Goal: Information Seeking & Learning: Learn about a topic

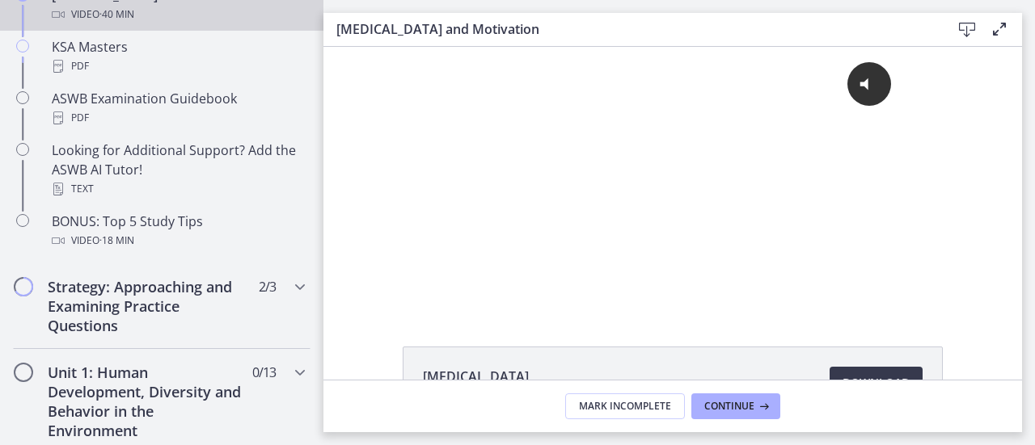
scroll to position [808, 0]
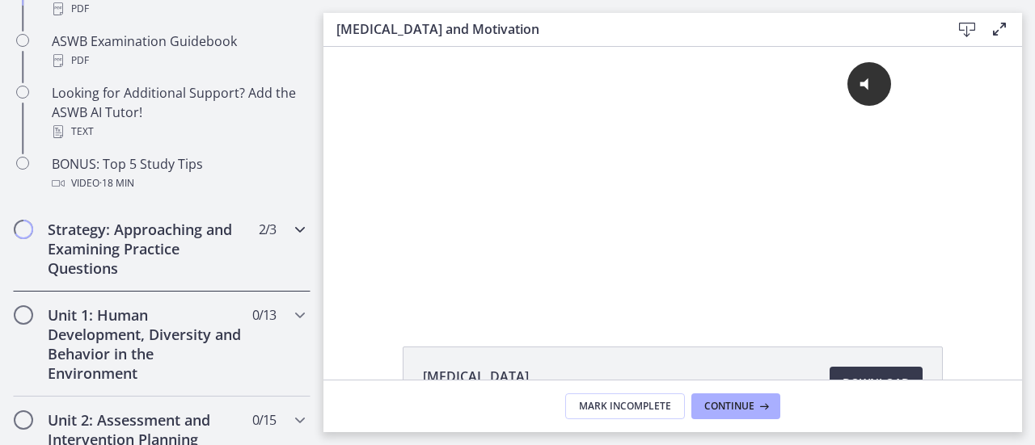
click at [285, 258] on div "Strategy: Approaching and Examining Practice Questions 2 / 3 Completed" at bounding box center [162, 249] width 298 height 86
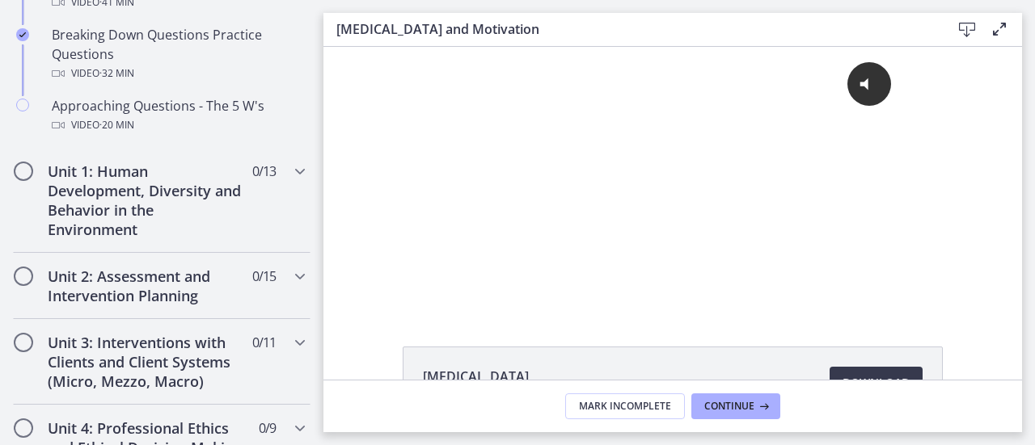
scroll to position [448, 0]
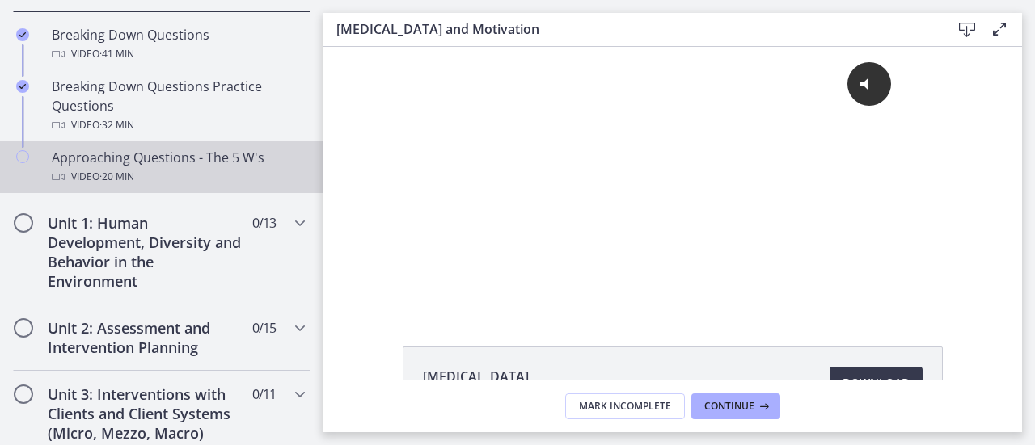
click at [146, 177] on div "Video · 20 min" at bounding box center [178, 176] width 252 height 19
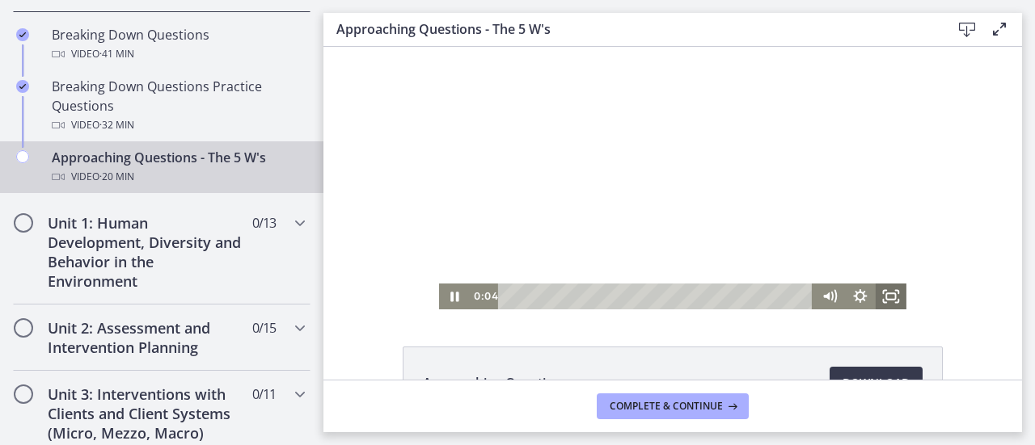
click at [883, 301] on icon "Fullscreen" at bounding box center [891, 297] width 31 height 26
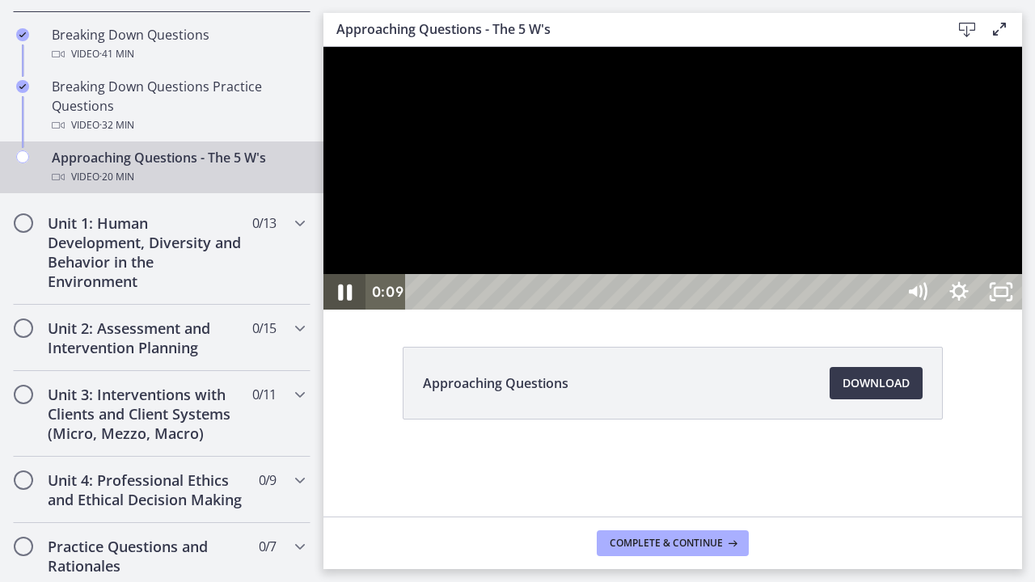
click at [341, 314] on icon "Pause" at bounding box center [344, 292] width 50 height 43
click at [348, 314] on icon "Play Video" at bounding box center [346, 292] width 50 height 43
click at [355, 314] on icon "Pause" at bounding box center [344, 292] width 50 height 43
click at [355, 314] on icon "Play Video" at bounding box center [346, 292] width 50 height 43
click at [336, 314] on icon "Pause" at bounding box center [344, 292] width 50 height 43
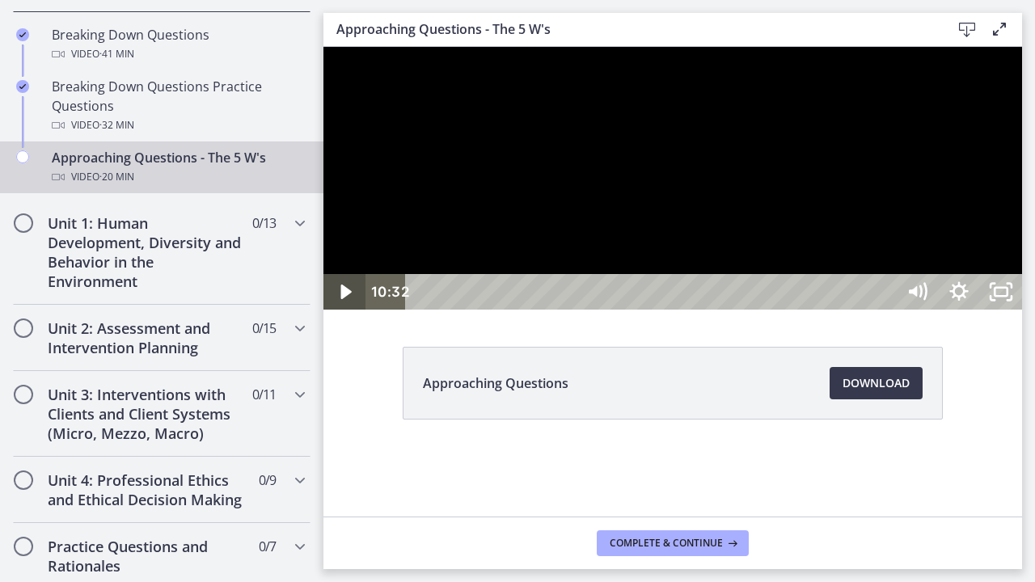
click at [336, 310] on icon "Play Video" at bounding box center [346, 292] width 42 height 36
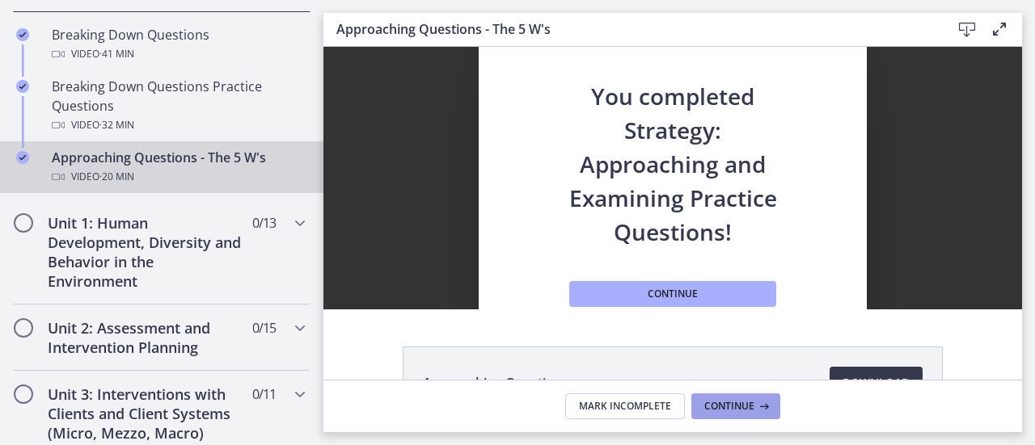
click at [698, 410] on button "Continue" at bounding box center [735, 407] width 89 height 26
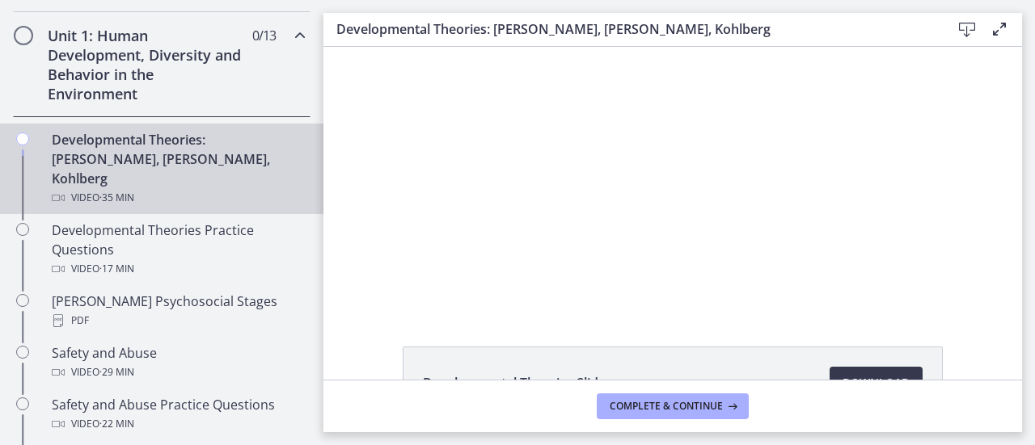
click at [194, 50] on h2 "Unit 1: Human Development, Diversity and Behavior in the Environment" at bounding box center [146, 65] width 197 height 78
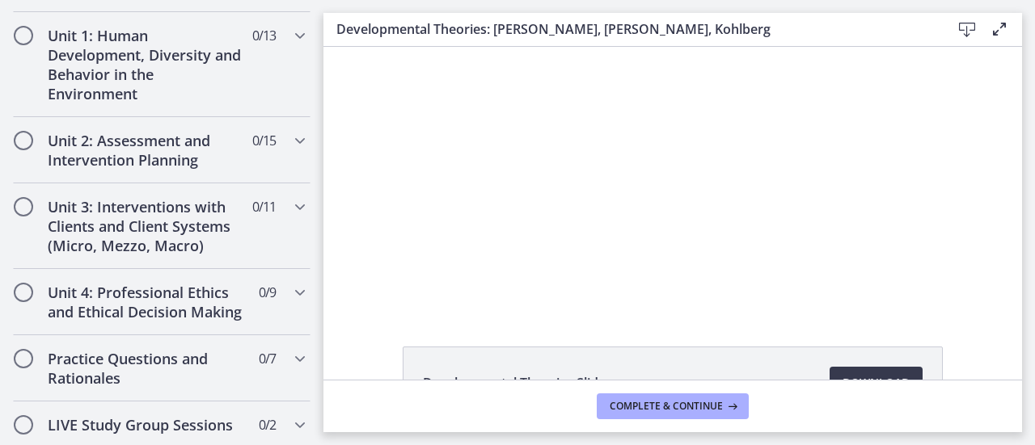
click at [506, 319] on div "Developmental Theories Slides Download Opens in a new window" at bounding box center [672, 213] width 698 height 333
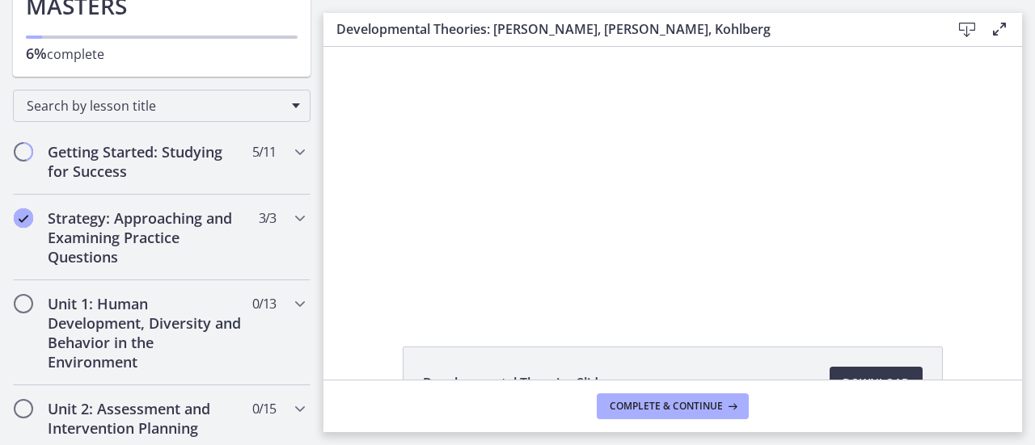
scroll to position [124, 0]
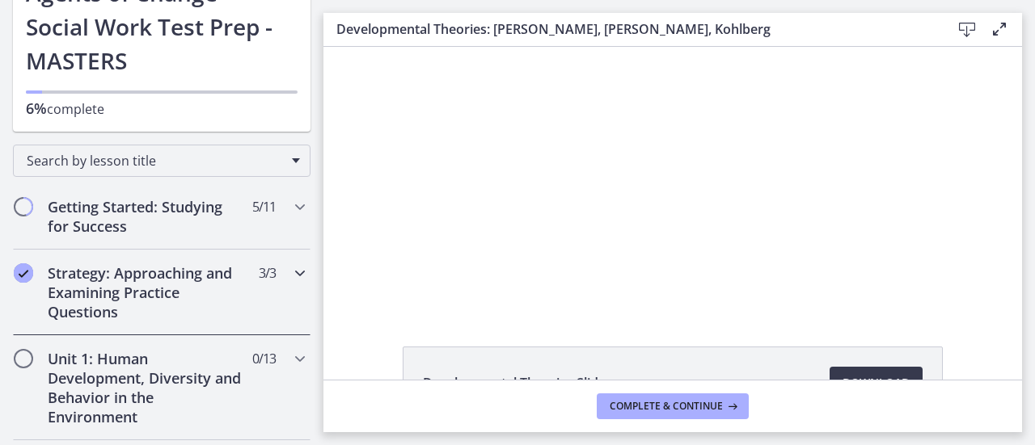
click at [207, 269] on h2 "Strategy: Approaching and Examining Practice Questions" at bounding box center [146, 293] width 197 height 58
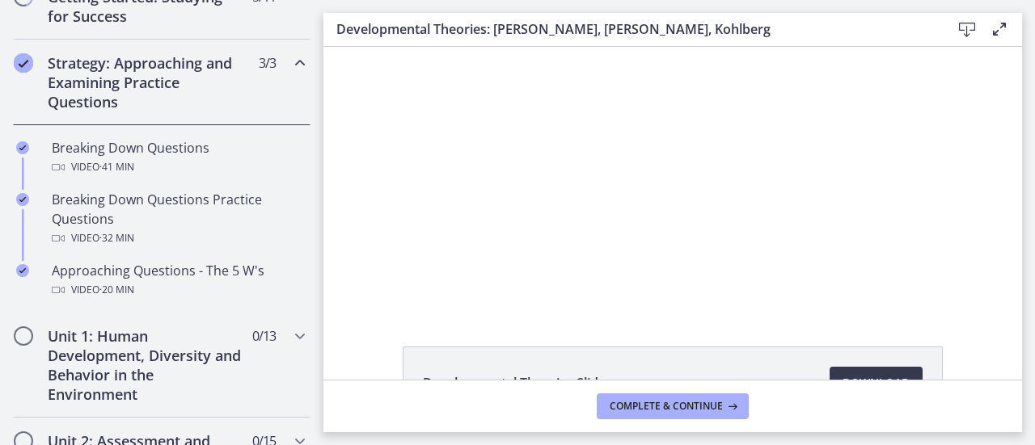
scroll to position [351, 0]
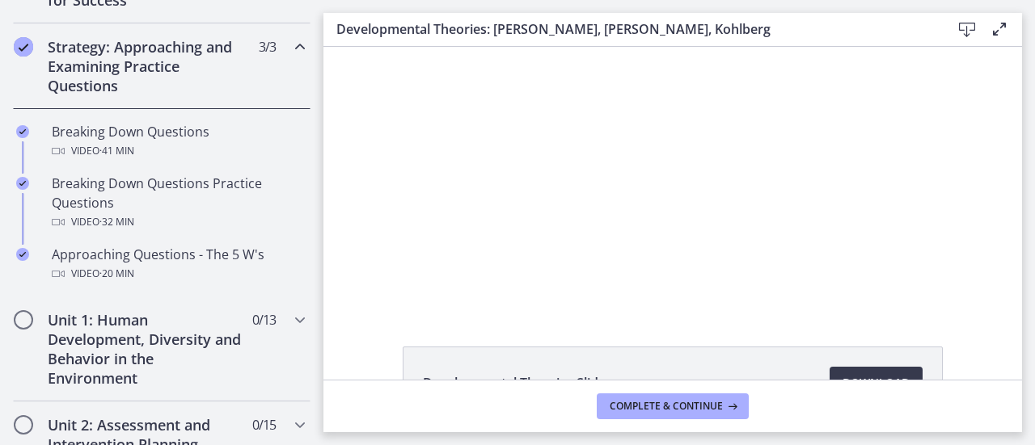
click at [463, 313] on div "Developmental Theories Slides Download Opens in a new window" at bounding box center [672, 213] width 698 height 333
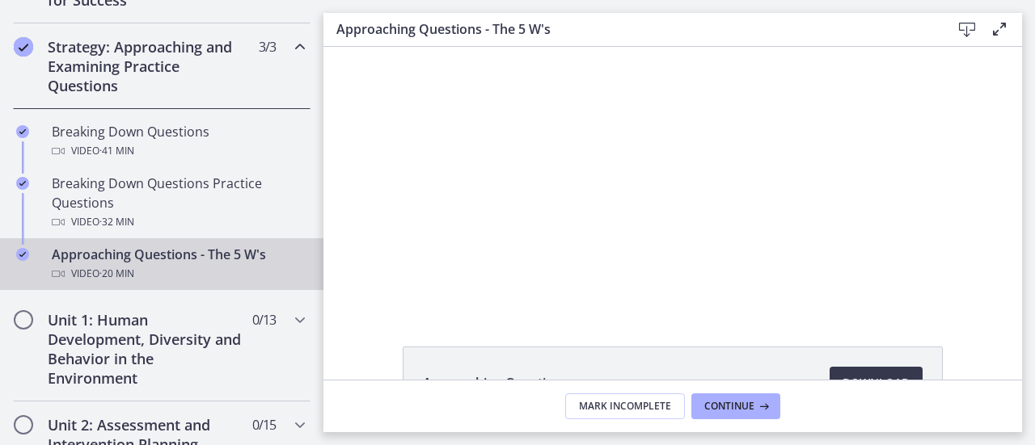
click at [290, 38] on icon "Chapters" at bounding box center [299, 46] width 19 height 19
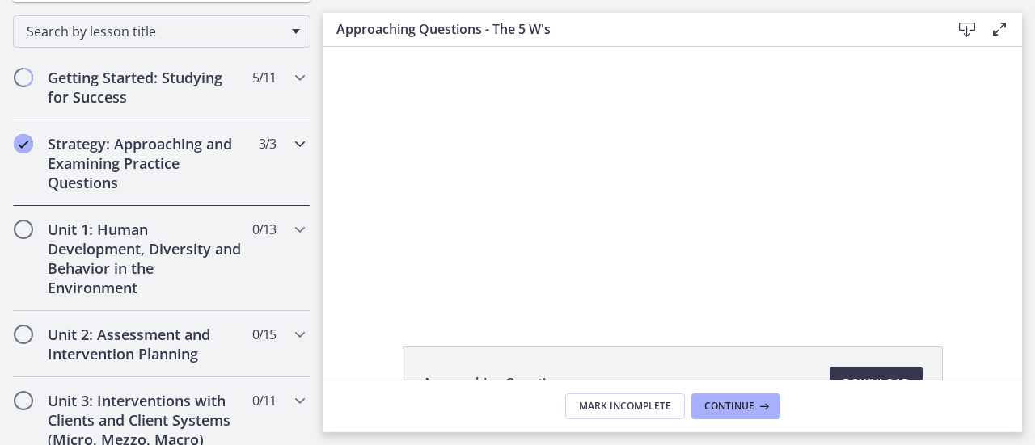
scroll to position [254, 0]
click at [290, 78] on icon "Chapters" at bounding box center [299, 77] width 19 height 19
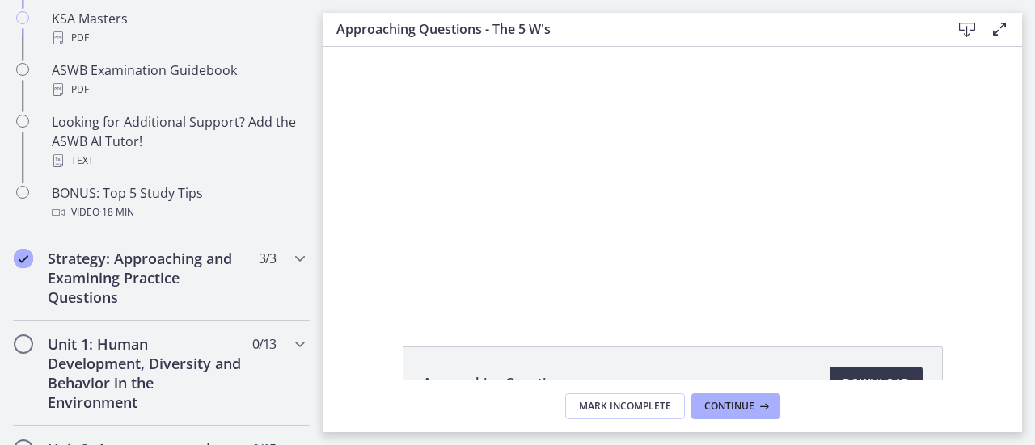
scroll to position [868, 0]
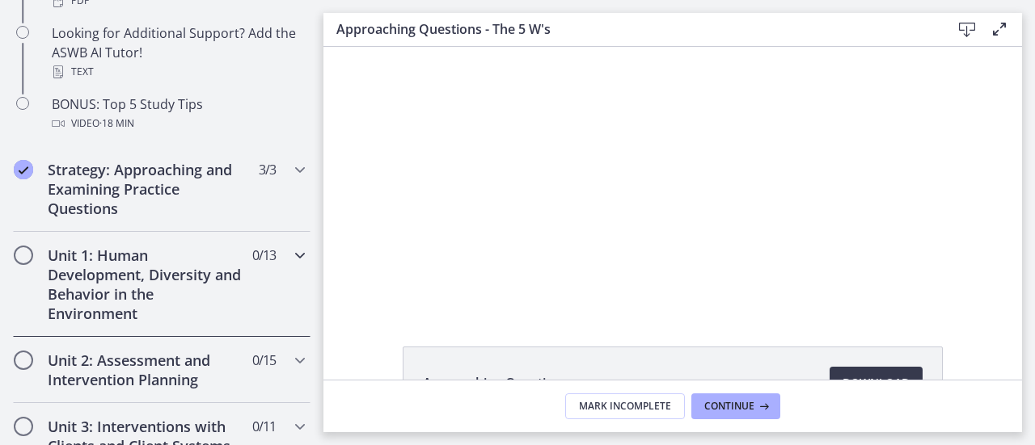
click at [290, 263] on icon "Chapters" at bounding box center [299, 255] width 19 height 19
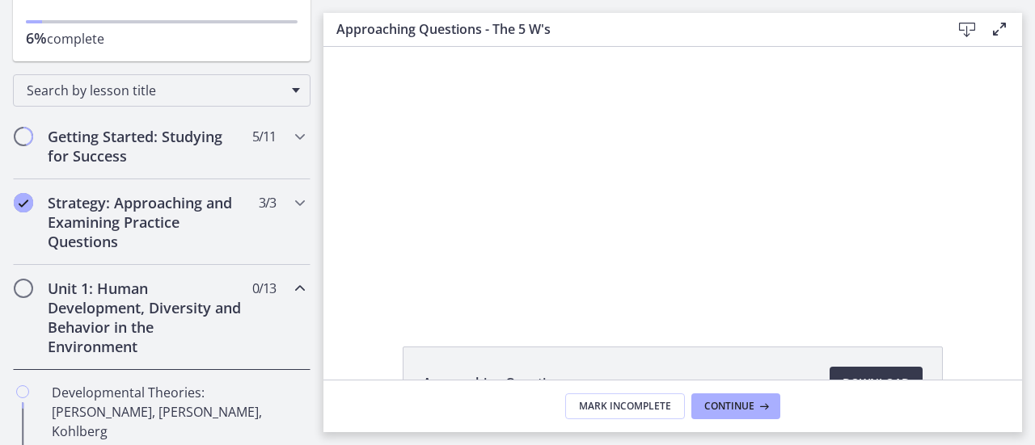
scroll to position [189, 0]
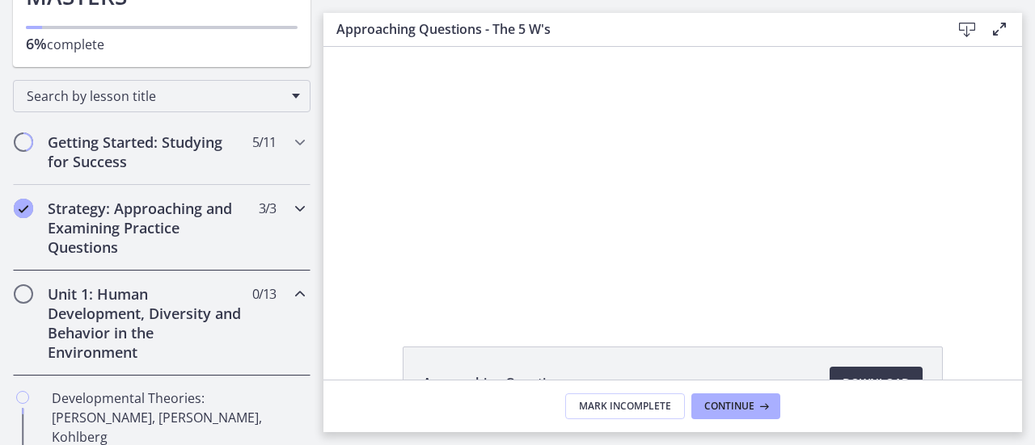
click at [286, 220] on div "Strategy: Approaching and Examining Practice Questions 3 / 3 Completed" at bounding box center [162, 228] width 298 height 86
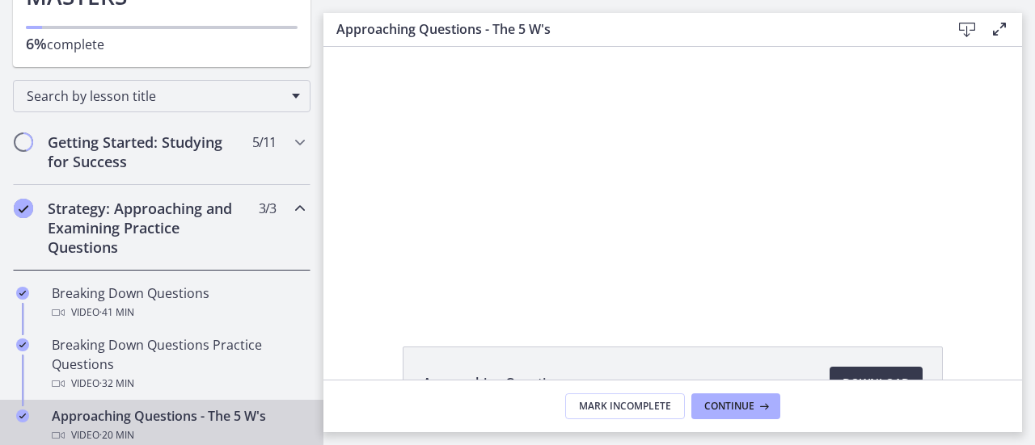
click at [310, 439] on link "Approaching Questions - The 5 W's Video · 20 min" at bounding box center [161, 426] width 323 height 52
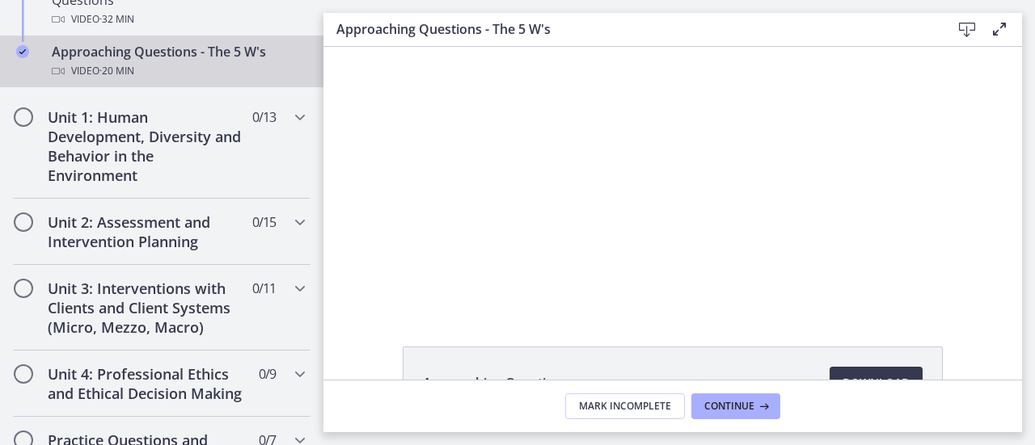
scroll to position [577, 0]
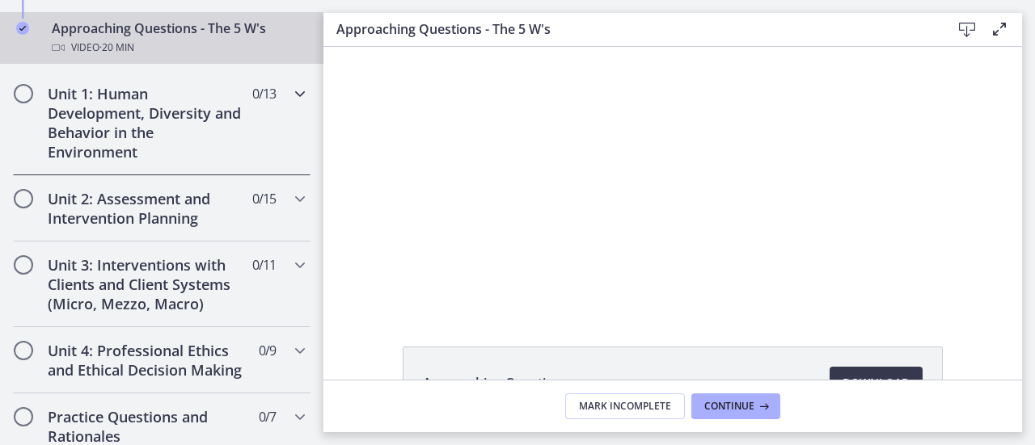
click at [305, 148] on div "Unit 1: Human Development, Diversity and Behavior in the Environment 0 / 13 Com…" at bounding box center [161, 122] width 323 height 105
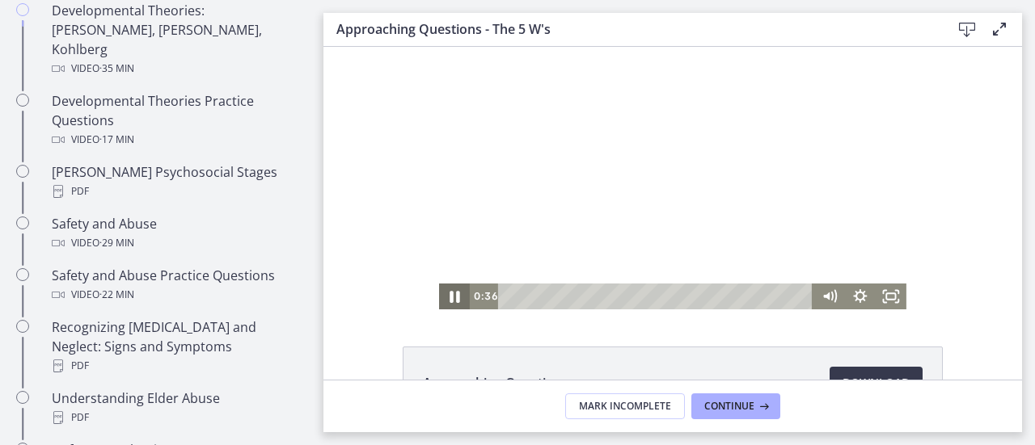
click at [441, 287] on icon "Pause" at bounding box center [454, 296] width 37 height 31
